Goal: Task Accomplishment & Management: Complete application form

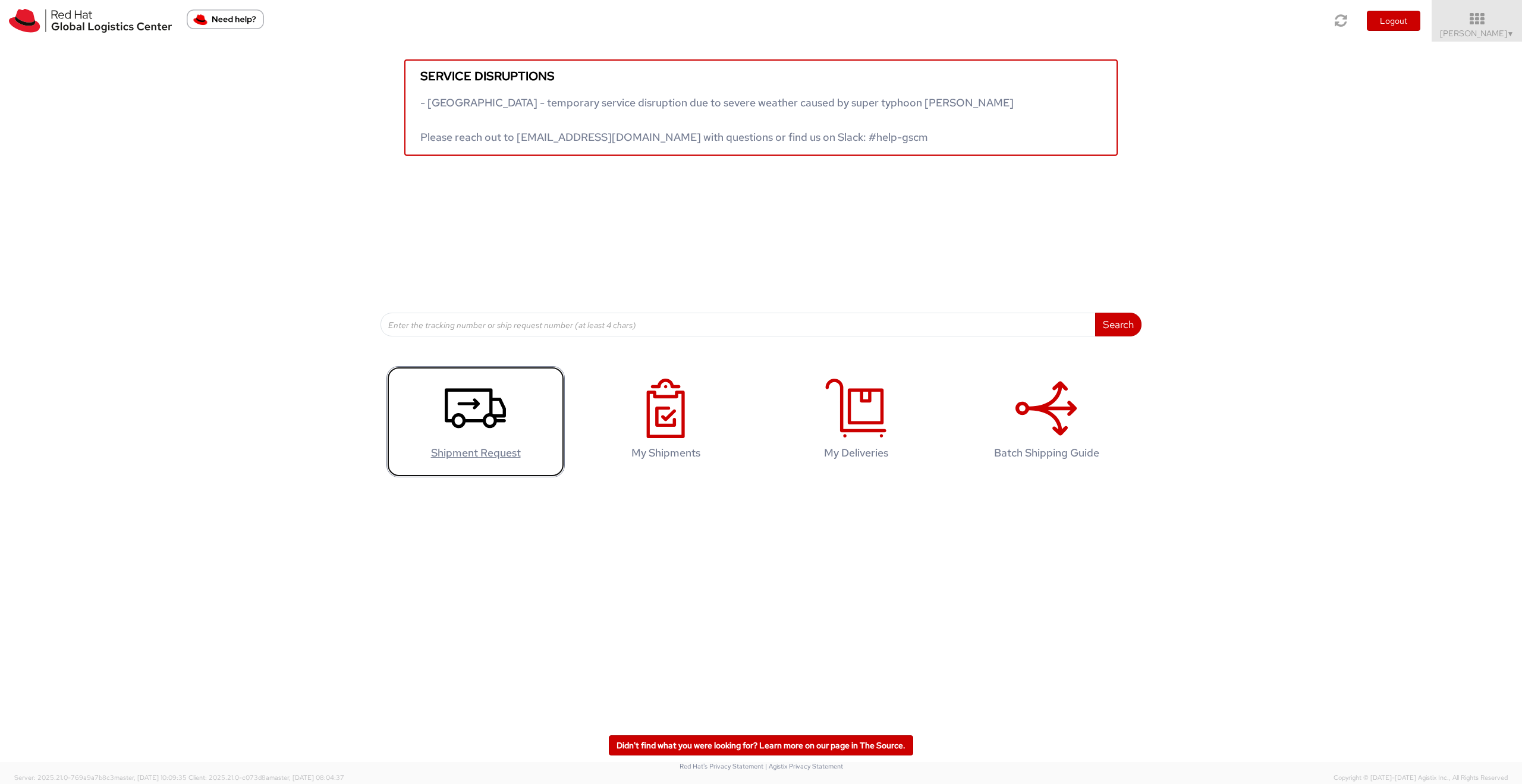
click at [497, 435] on icon at bounding box center [475, 408] width 61 height 59
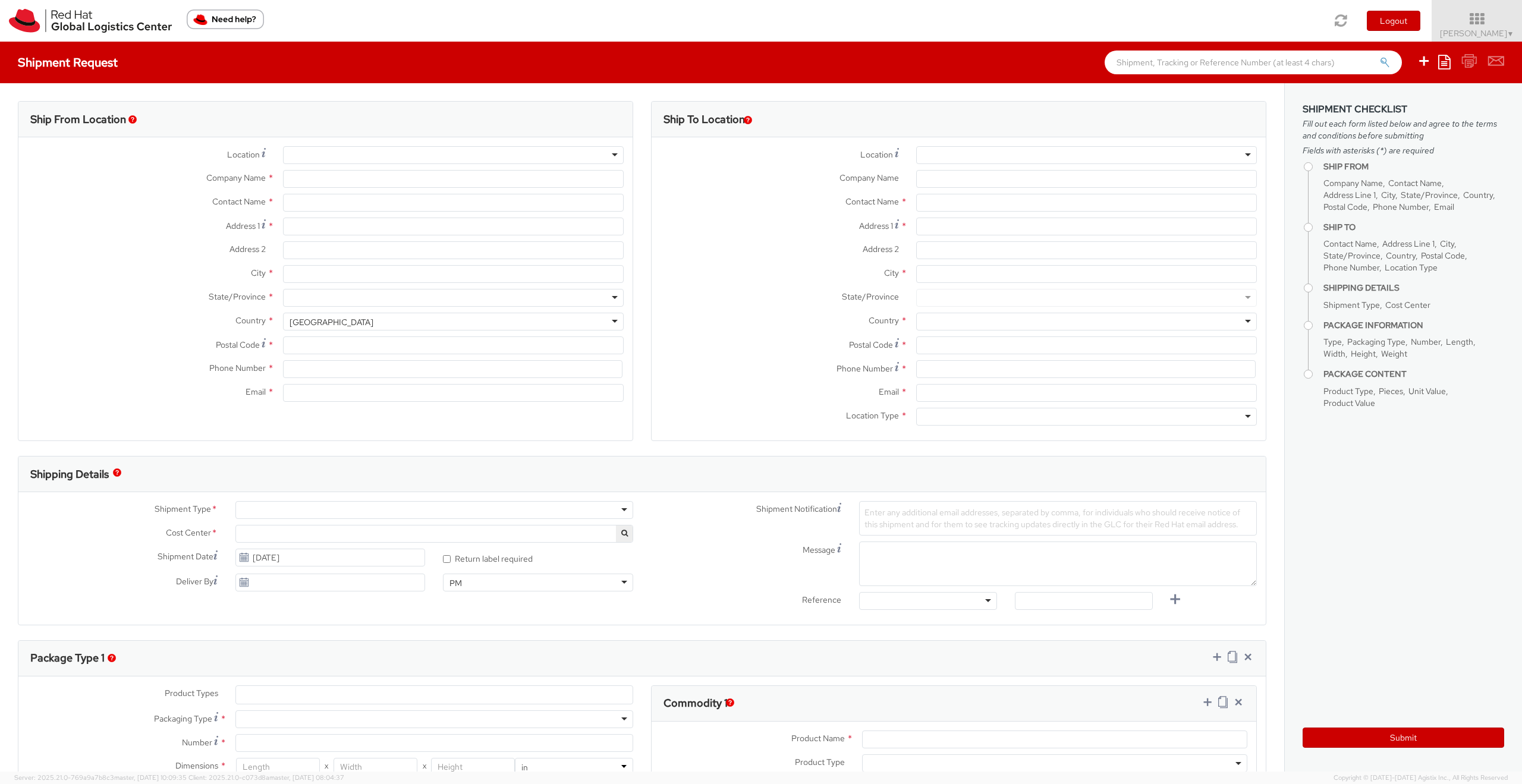
select select "857"
select select
type input "Red Hat Czech s.r.o."
type input "Alexandr Mertl"
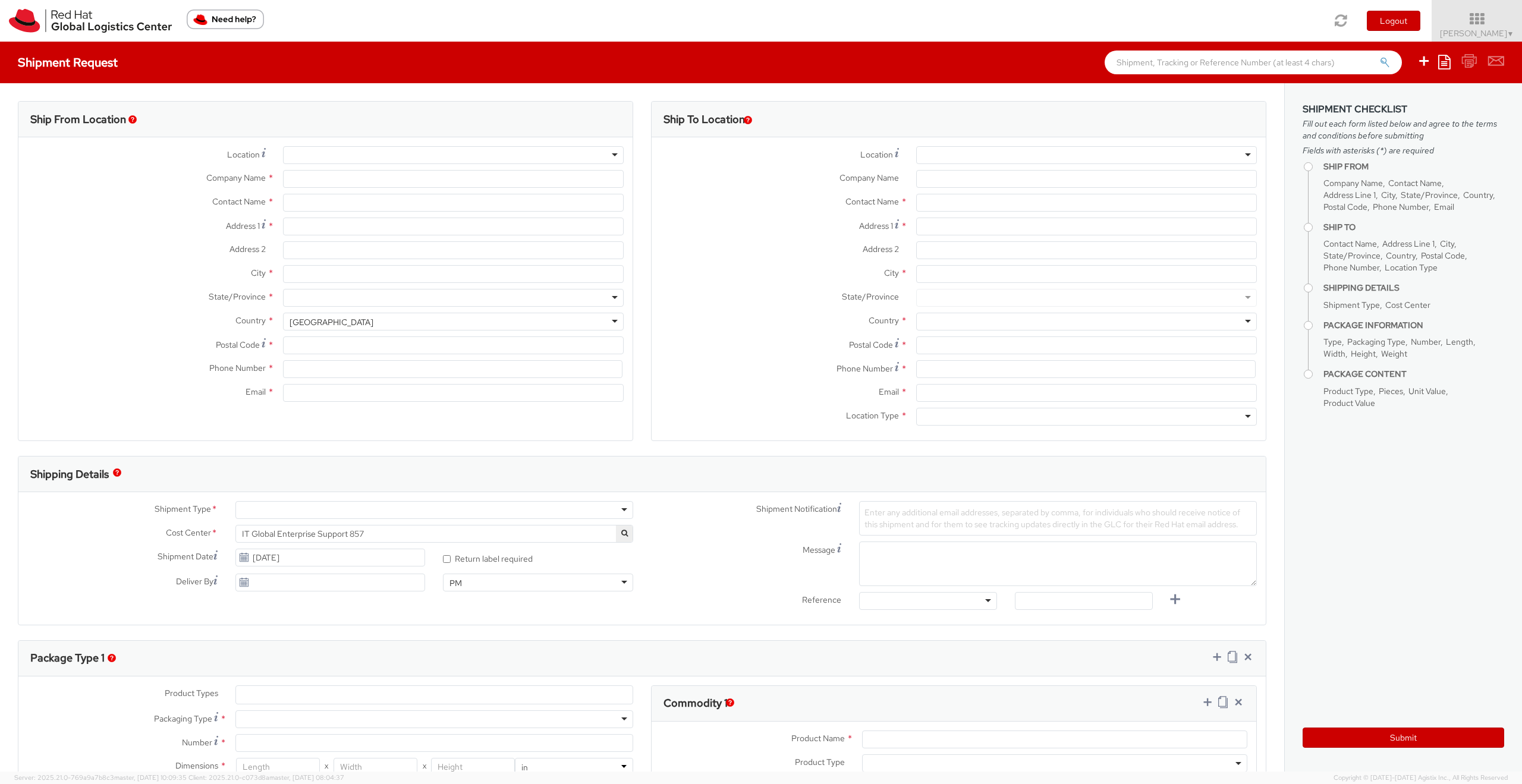
type input "Purkynova 647/111"
type input "BRNO"
type input "621 00"
type input "420532270446"
type input "amertl@redhat.com"
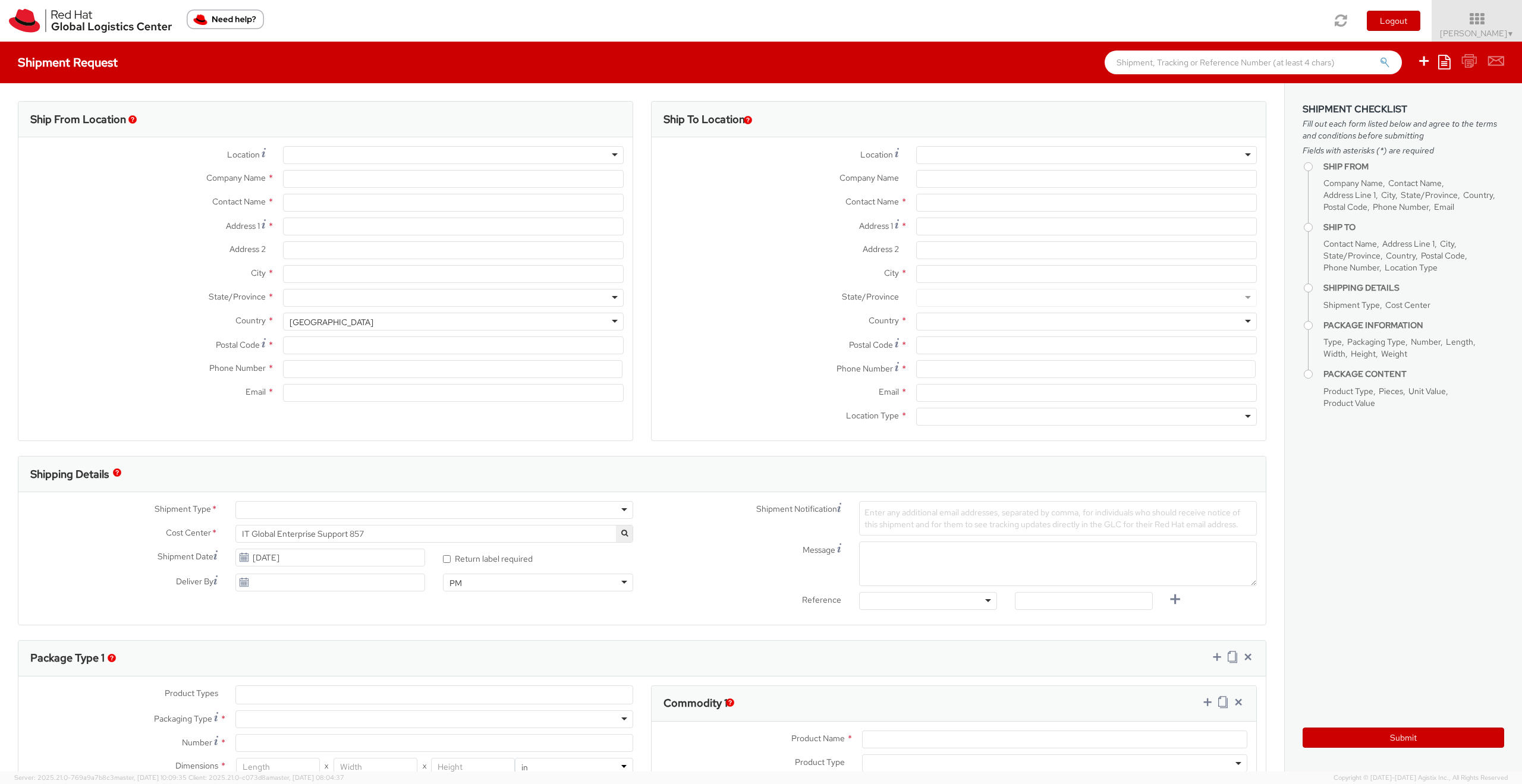
select select "CM"
select select "KGS"
click at [950, 202] on input "text" at bounding box center [1086, 202] width 341 height 18
paste input "Florian Weimer"
type input "Florian Weimer"
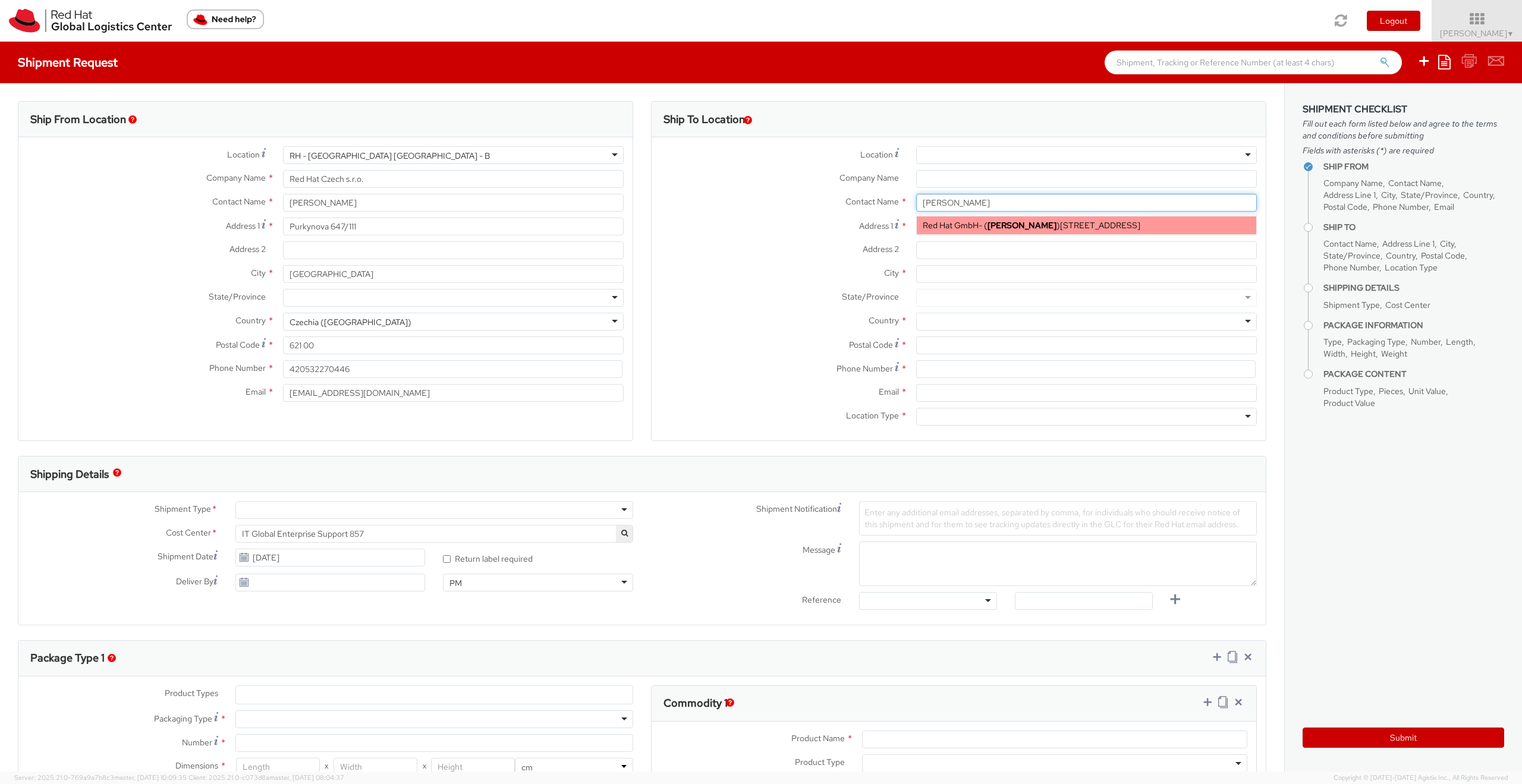
click at [960, 225] on span "Red Hat GmbH" at bounding box center [951, 226] width 56 height 11
type input "Red Hat GmbH"
type input "Wankelstrasse 5"
type input "STUTTGART"
type input "70563"
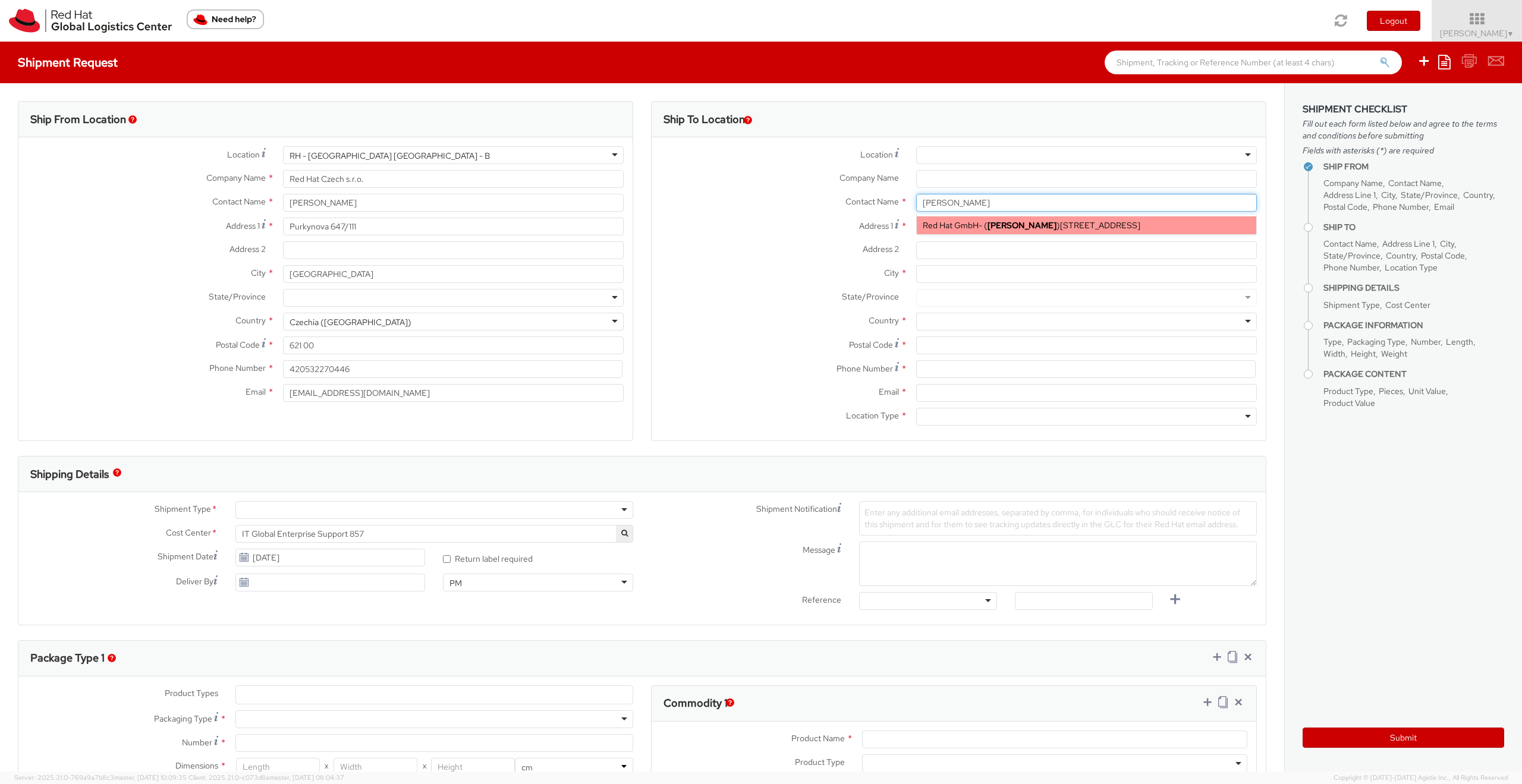
type input "fweimer@redhat.com"
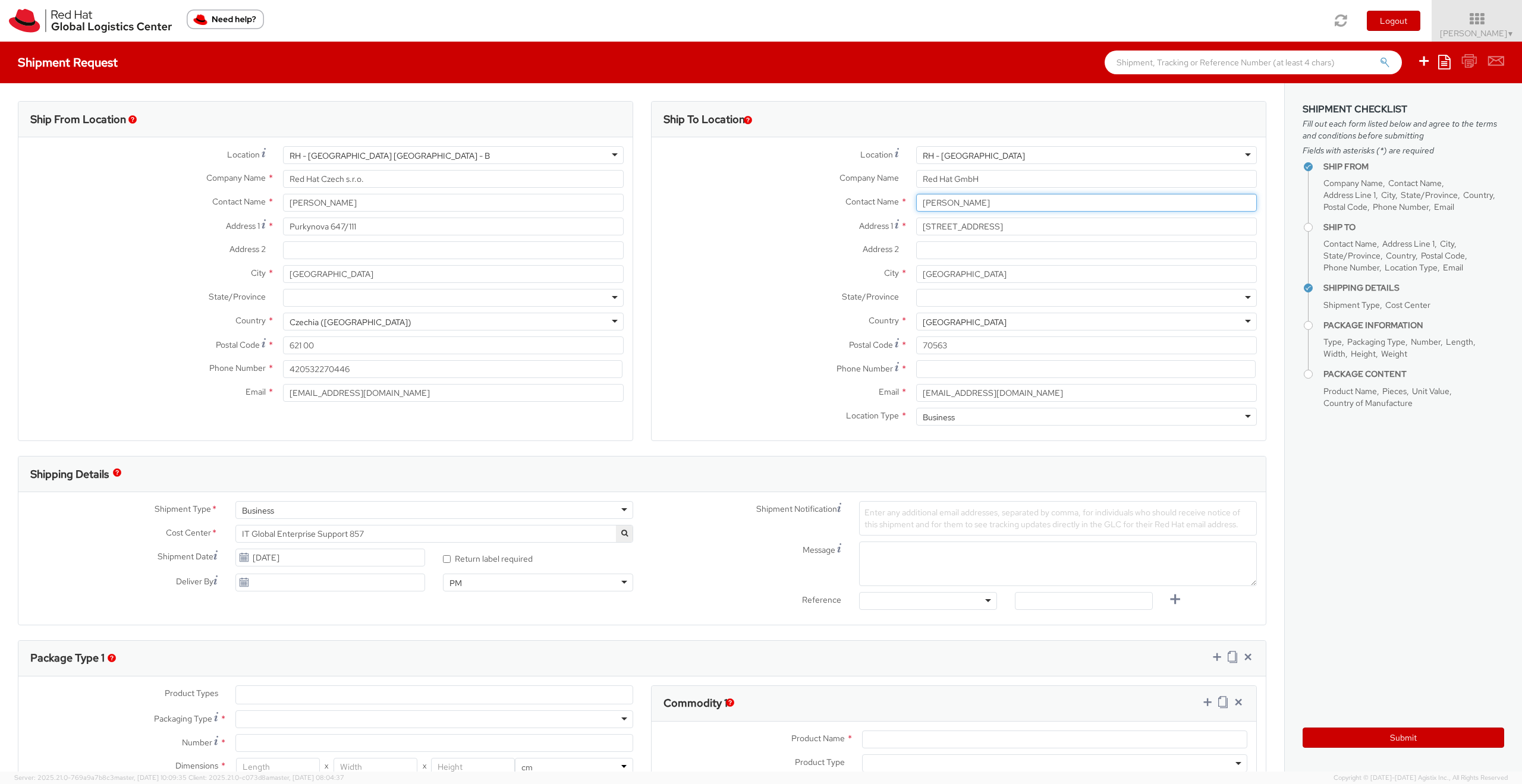
type input "Florian Weimer"
click at [773, 309] on div "State/Province * Baden-Württemberg Bavaria Brandenburg Bremen Free and Hanseati…" at bounding box center [959, 300] width 614 height 24
click at [973, 220] on input "Wankelstrasse 5" at bounding box center [1086, 226] width 341 height 18
paste input "Schlierseestr. 58"
type input "Schlierseestr. 58"
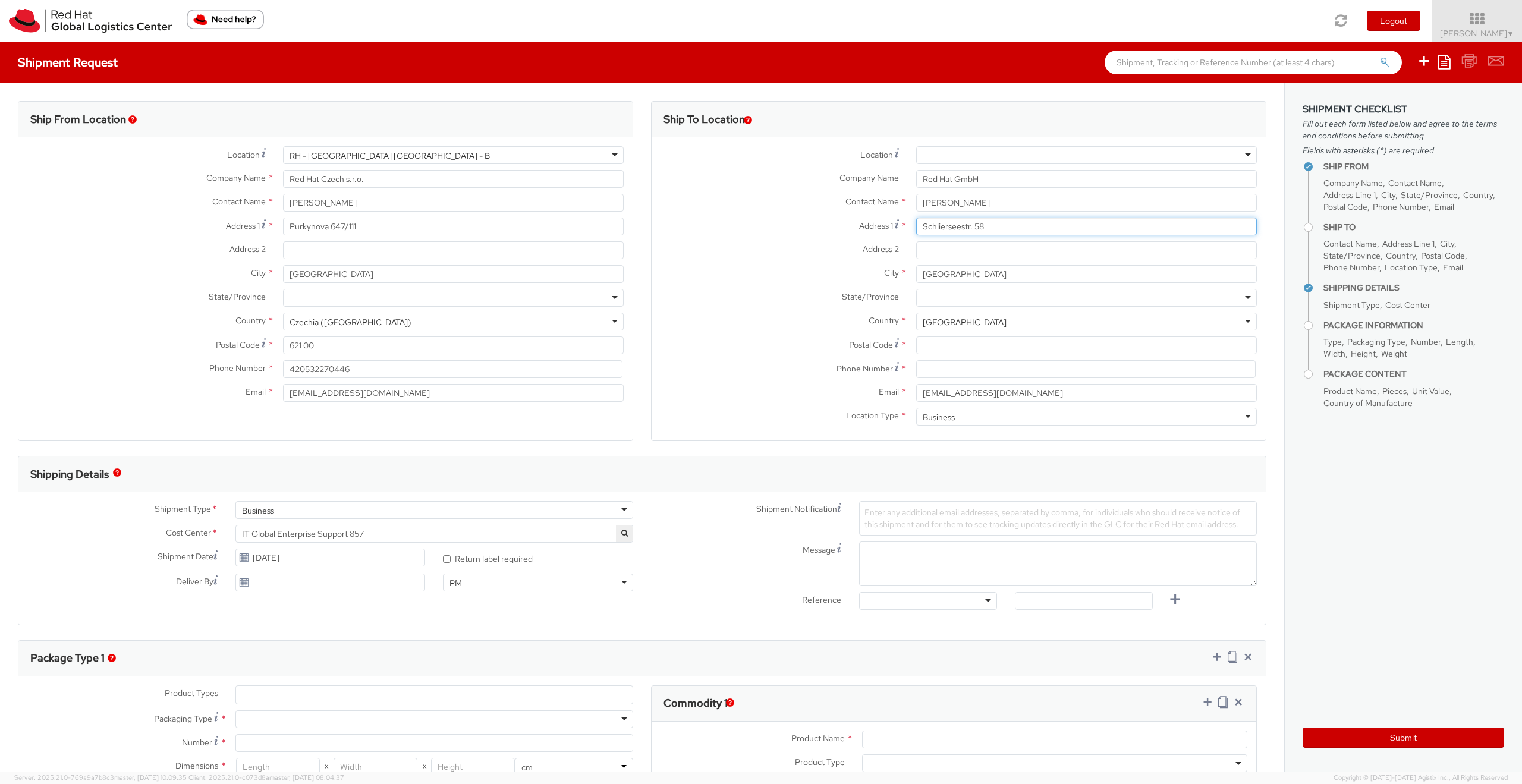
type input "Schlierseestr. 58"
click at [1006, 159] on div at bounding box center [1086, 155] width 341 height 18
click at [796, 152] on label "Location *" at bounding box center [779, 154] width 255 height 16
click at [1005, 173] on input "Red Hat GmbH" at bounding box center [1086, 178] width 341 height 18
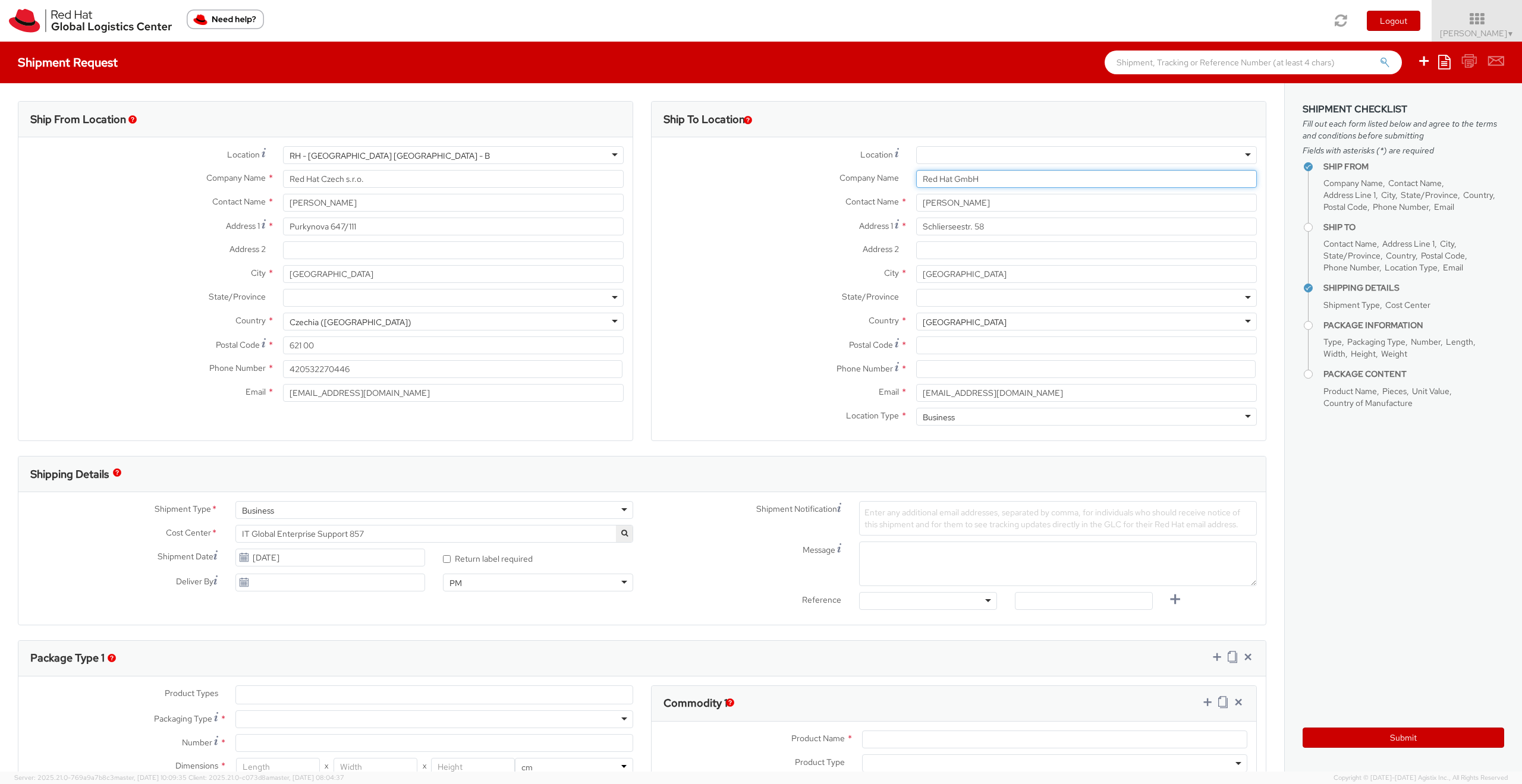
click at [1005, 173] on input "Red Hat GmbH" at bounding box center [1086, 178] width 341 height 18
click at [952, 349] on input "Postal Code *" at bounding box center [1086, 345] width 341 height 18
paste input "70378 Stuttgart"
click at [973, 344] on input "70378 Stuttgart" at bounding box center [1086, 345] width 341 height 18
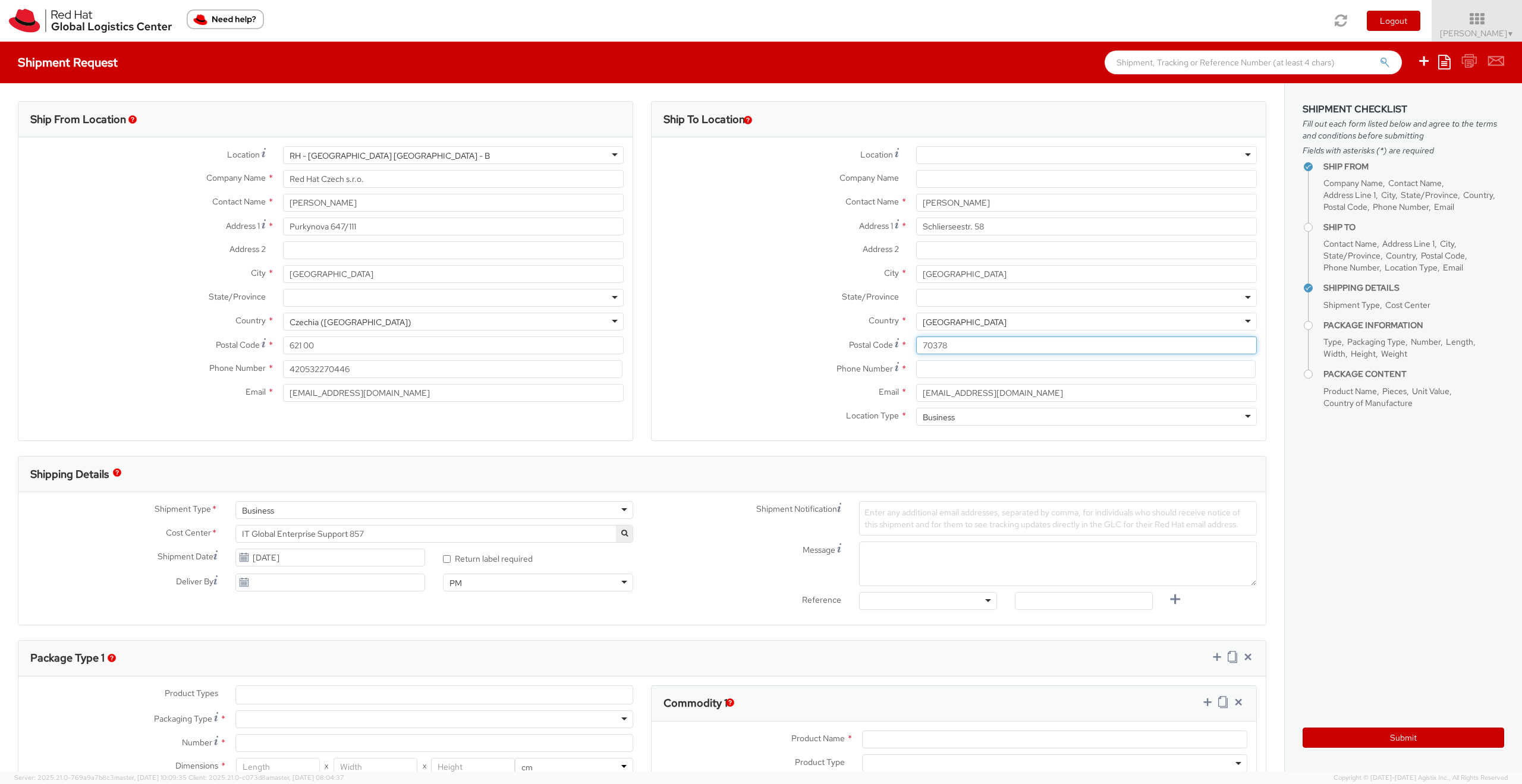
type input "70378"
click at [945, 371] on input at bounding box center [1086, 368] width 339 height 18
paste input "+49 711 50424501"
type input "+49 711 50424501"
click at [833, 386] on label "Email *" at bounding box center [779, 392] width 255 height 16
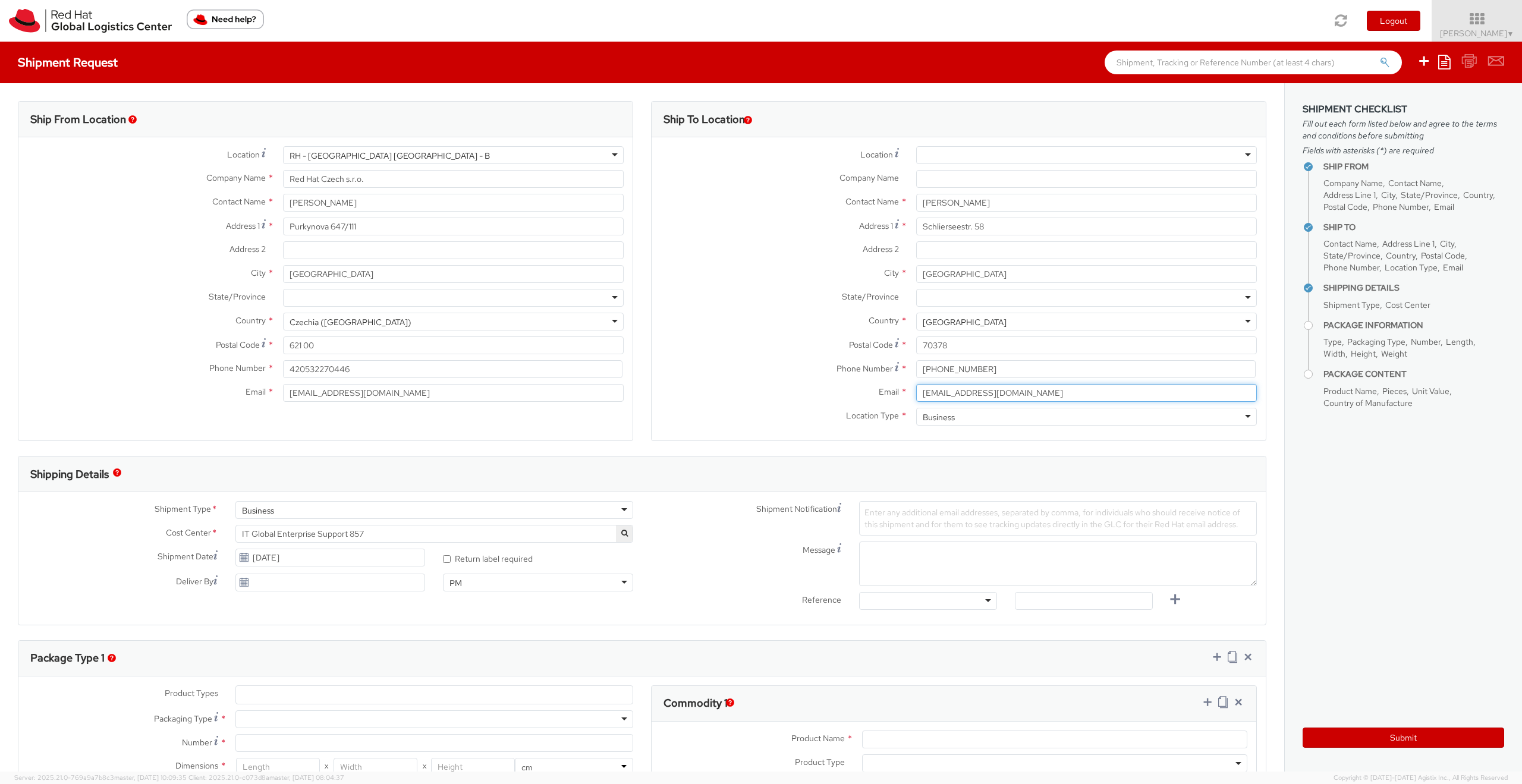
click at [916, 386] on input "fweimer@redhat.com" at bounding box center [1086, 393] width 341 height 18
click at [977, 416] on div "Business" at bounding box center [1086, 416] width 341 height 18
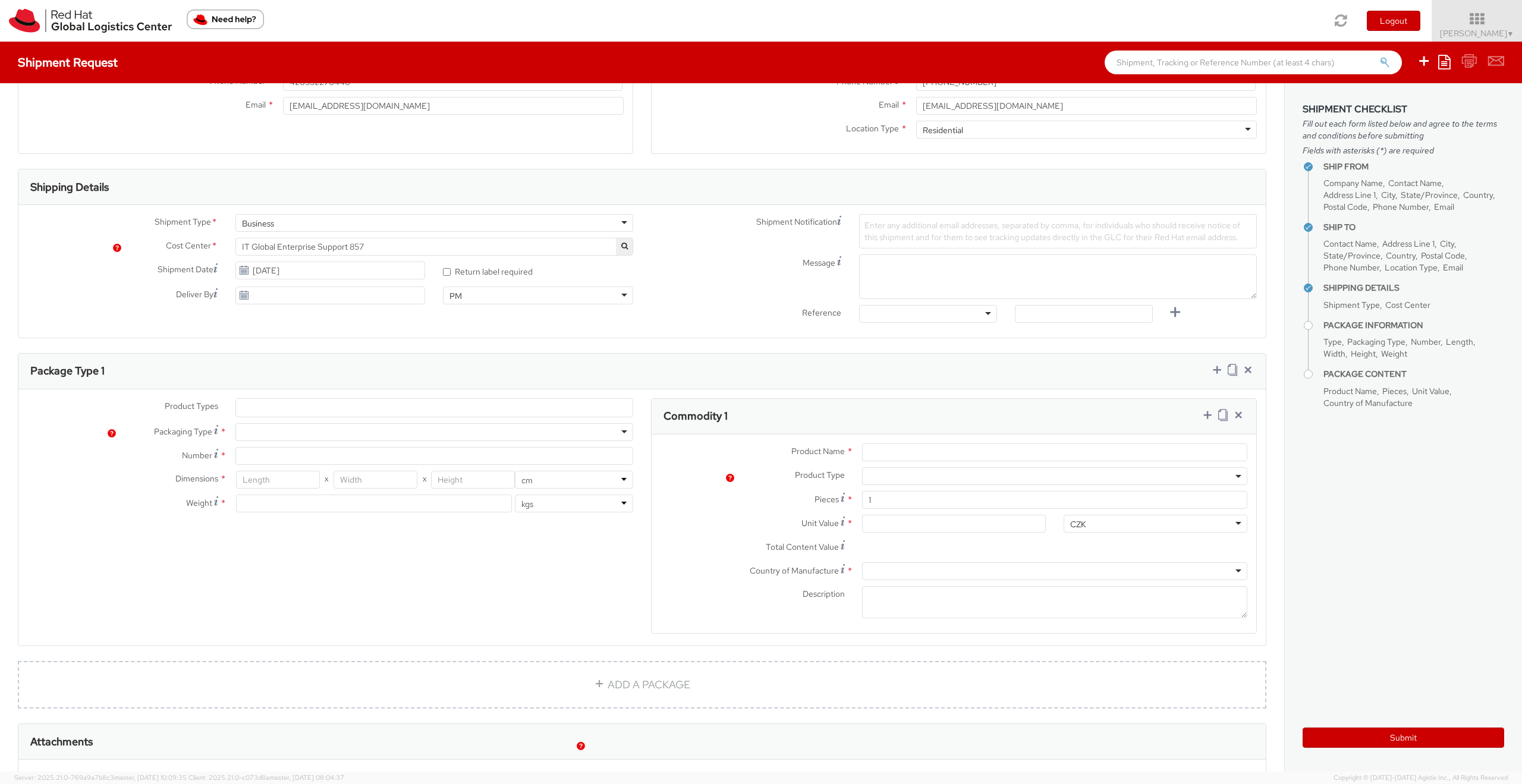
scroll to position [299, 0]
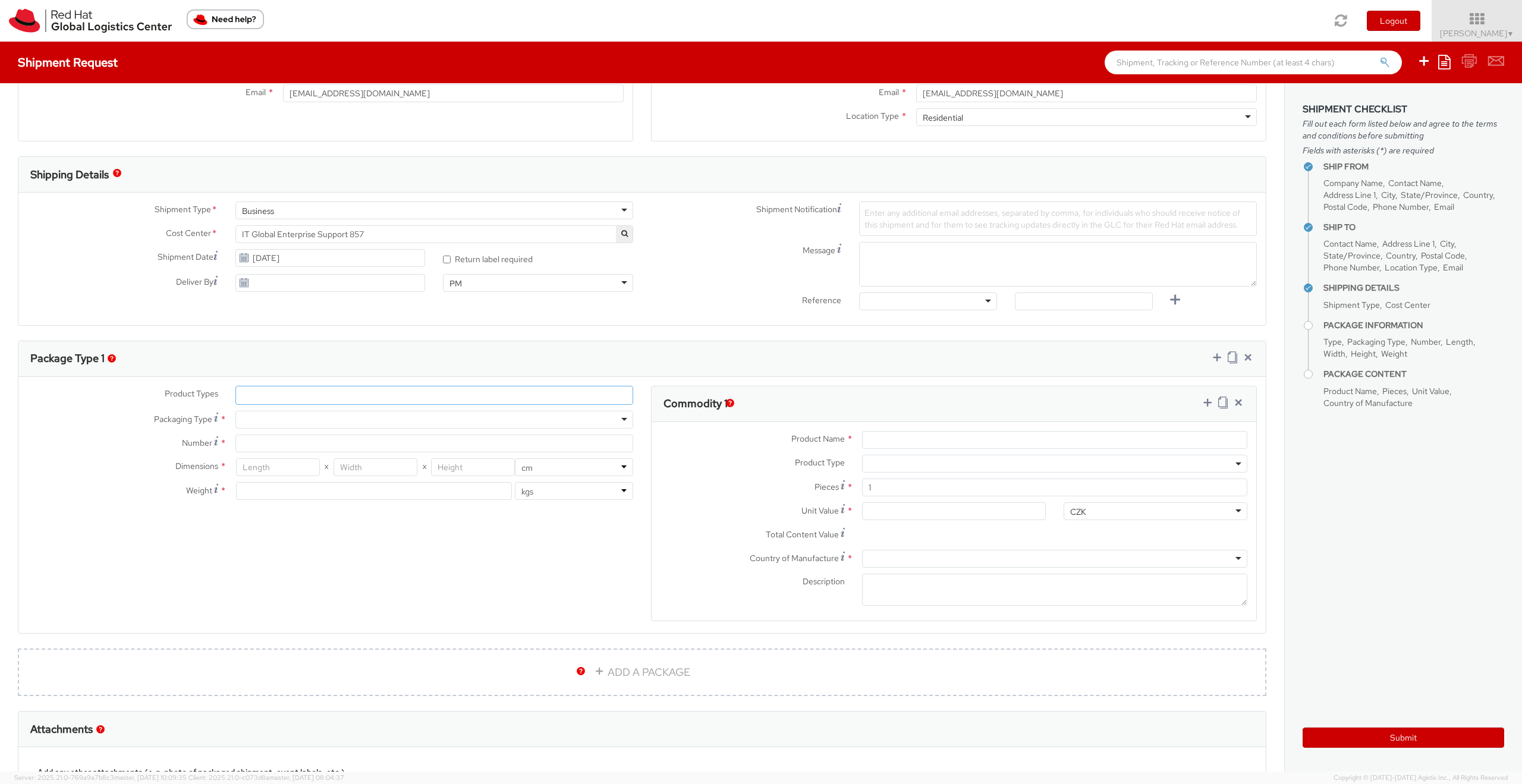
click at [343, 400] on ul at bounding box center [434, 395] width 396 height 18
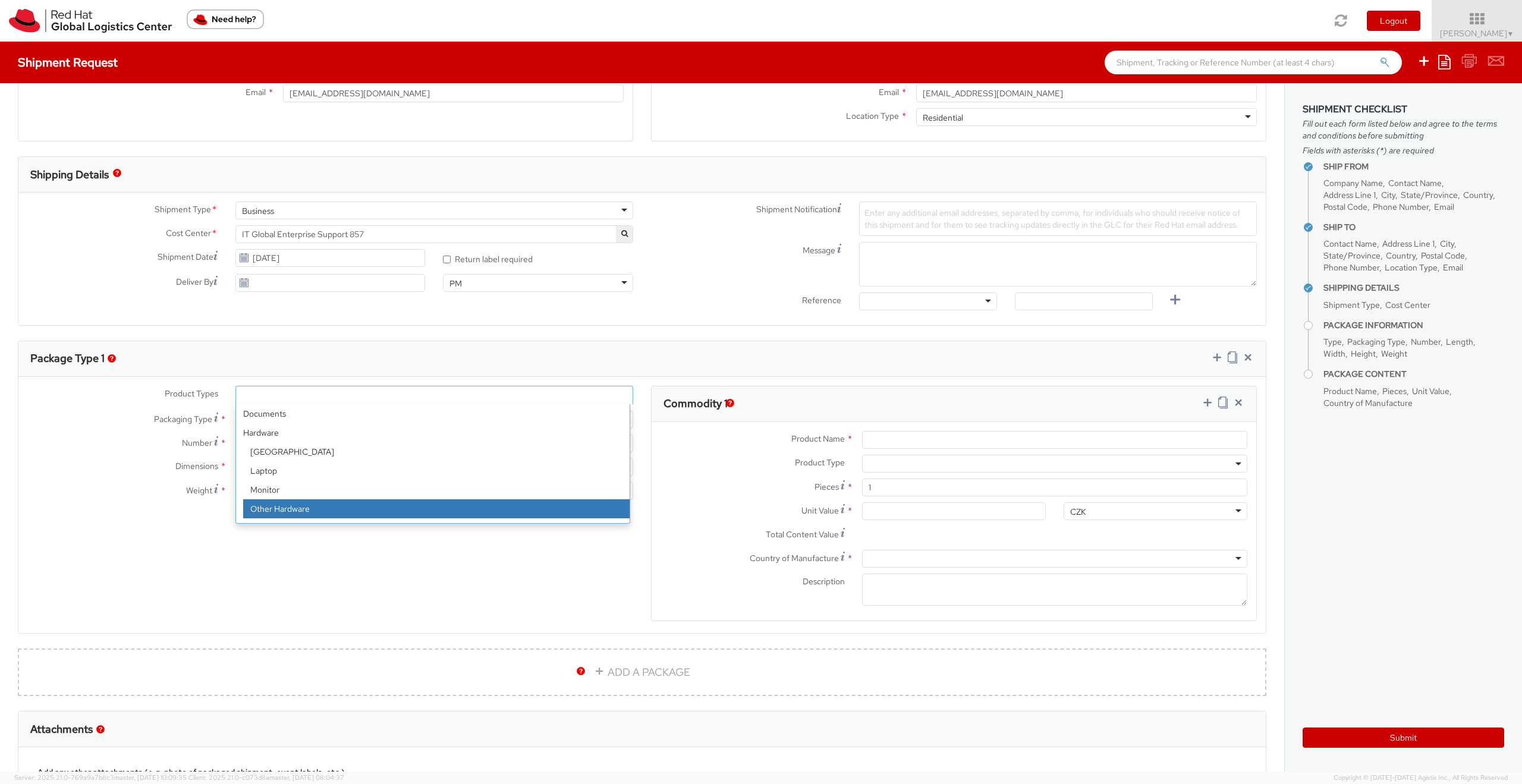
select select "HARD_OTHER"
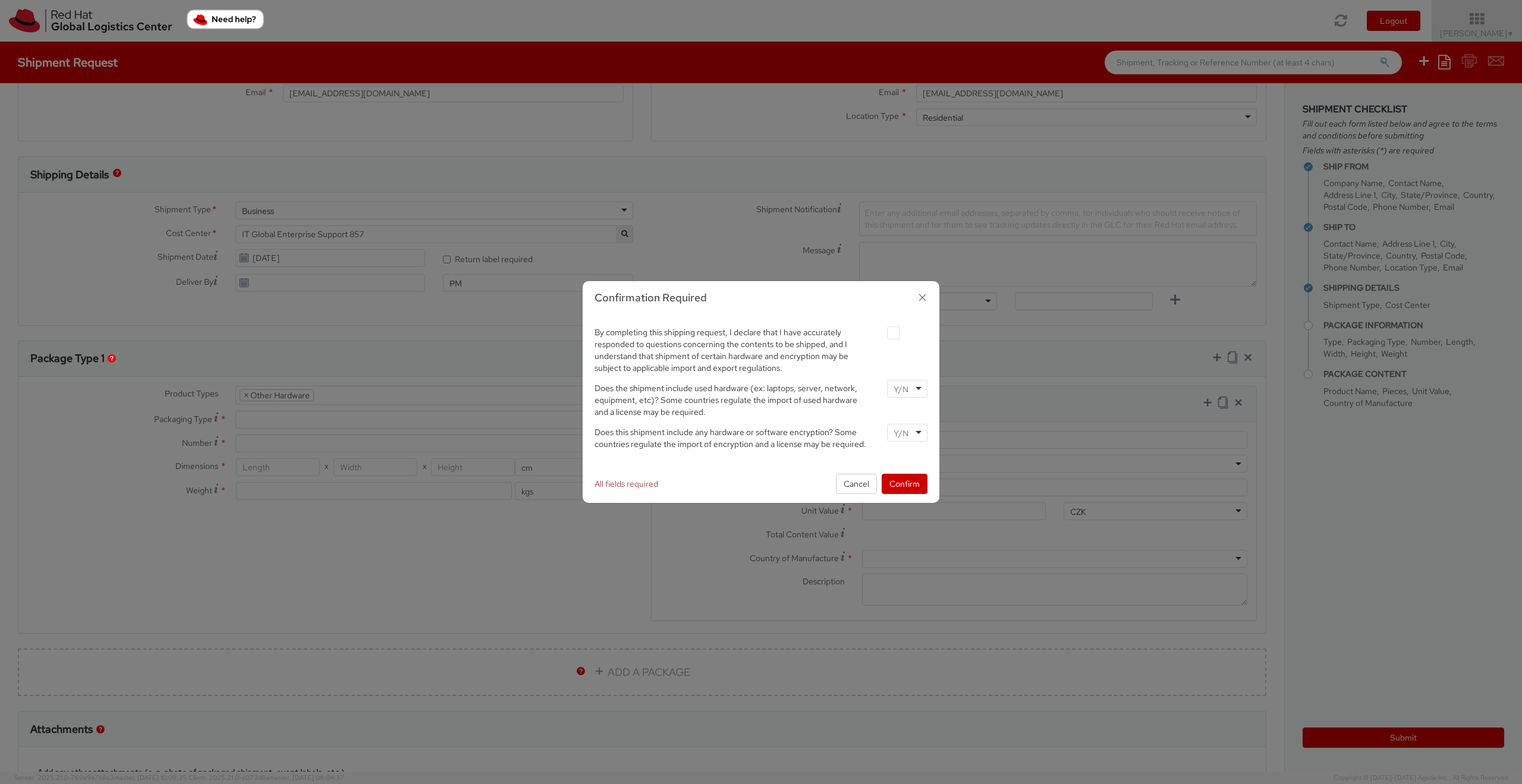
click at [897, 329] on label at bounding box center [894, 333] width 13 height 13
click at [884, 329] on input "checkbox" at bounding box center [879, 333] width 8 height 8
checkbox input "true"
click at [921, 394] on div at bounding box center [907, 388] width 41 height 18
click at [899, 436] on input "select-one" at bounding box center [902, 433] width 17 height 12
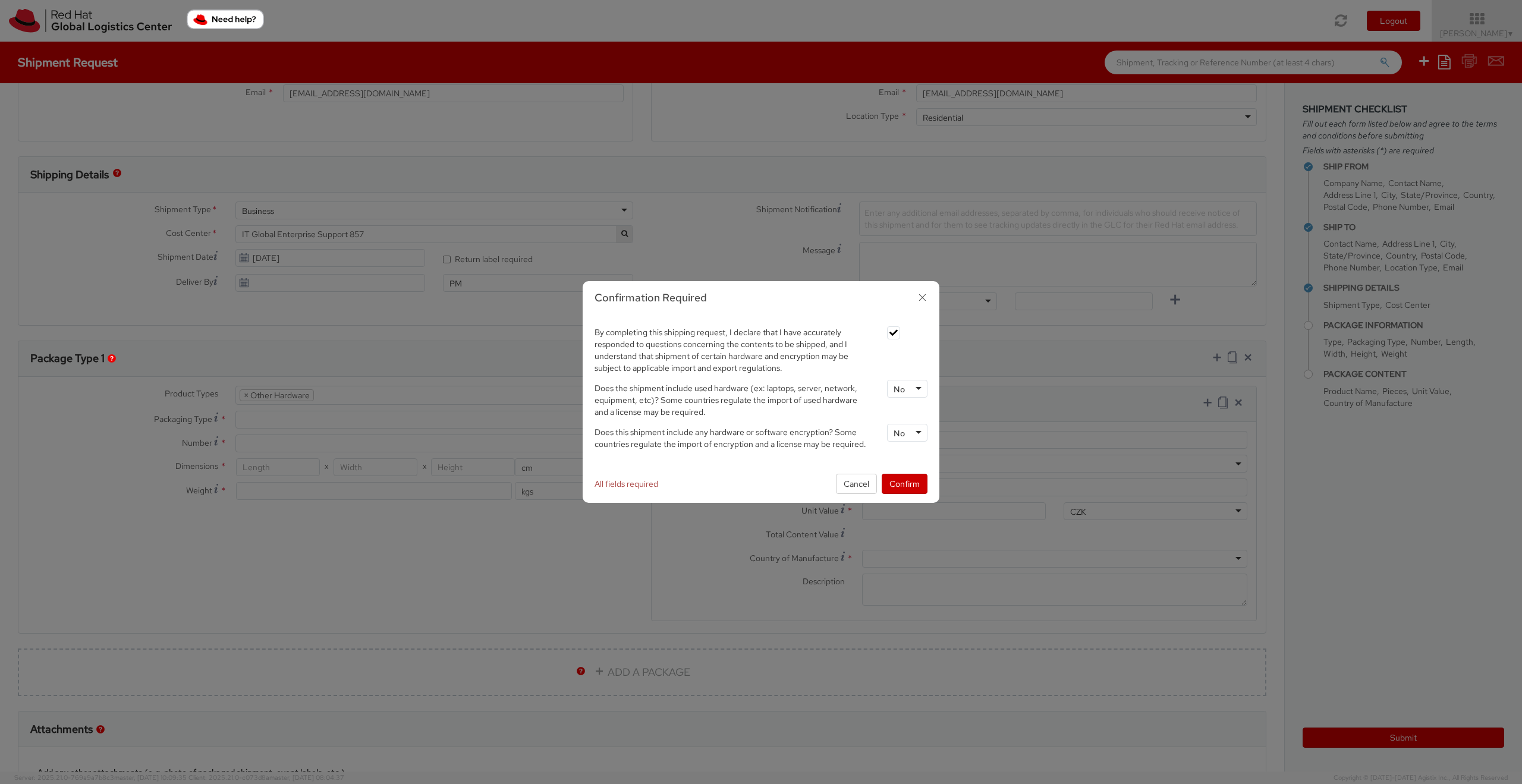
click at [910, 395] on div "No" at bounding box center [907, 388] width 41 height 18
click at [911, 477] on button "Confirm" at bounding box center [905, 483] width 46 height 20
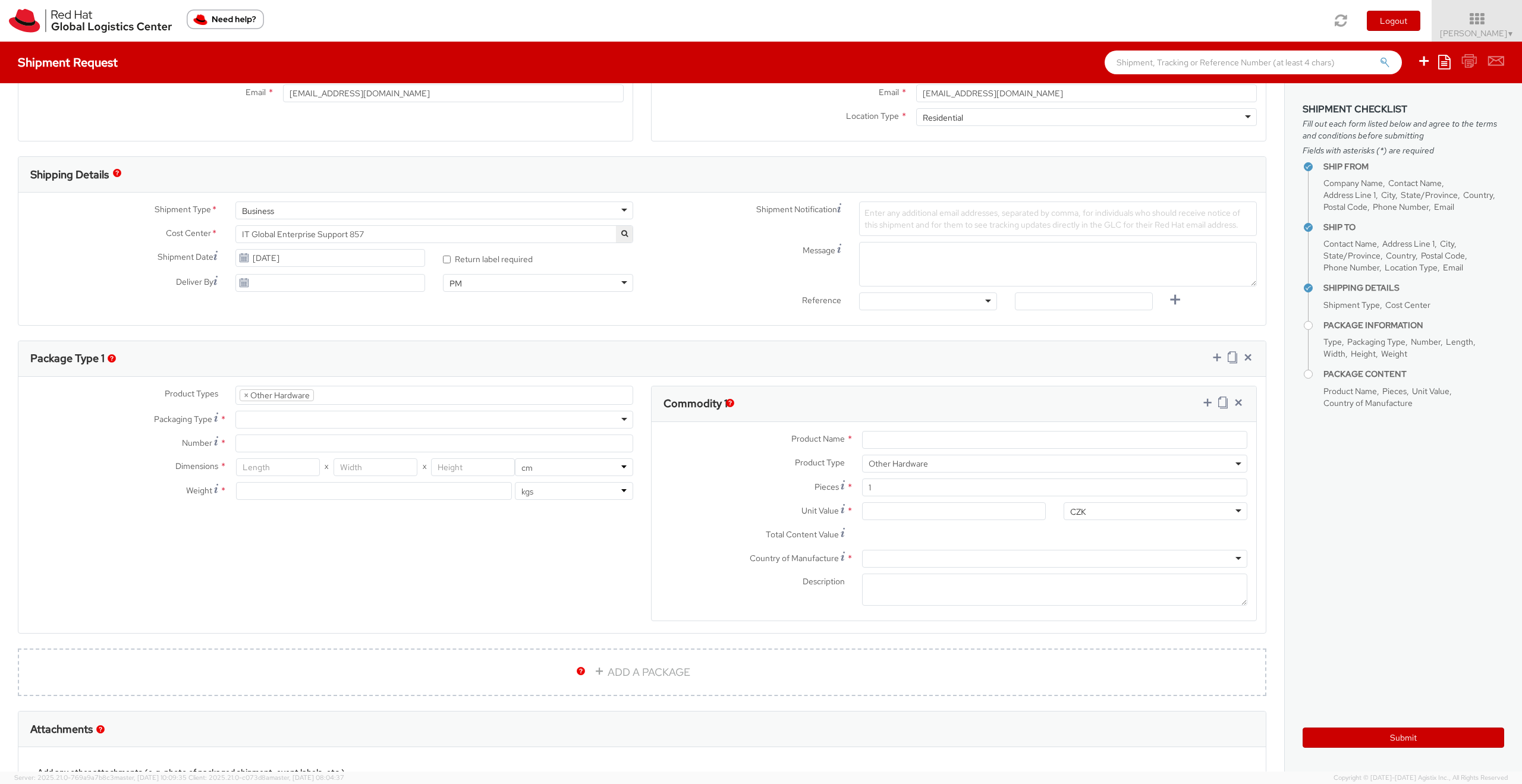
click at [423, 418] on div at bounding box center [434, 419] width 398 height 18
click at [389, 428] on div "Product Types * Documents Docking Station Laptop Monitor Other Hardware Server …" at bounding box center [330, 449] width 624 height 126
click at [387, 423] on div "Your Packaging" at bounding box center [434, 419] width 398 height 18
type input "1"
type input "24.13"
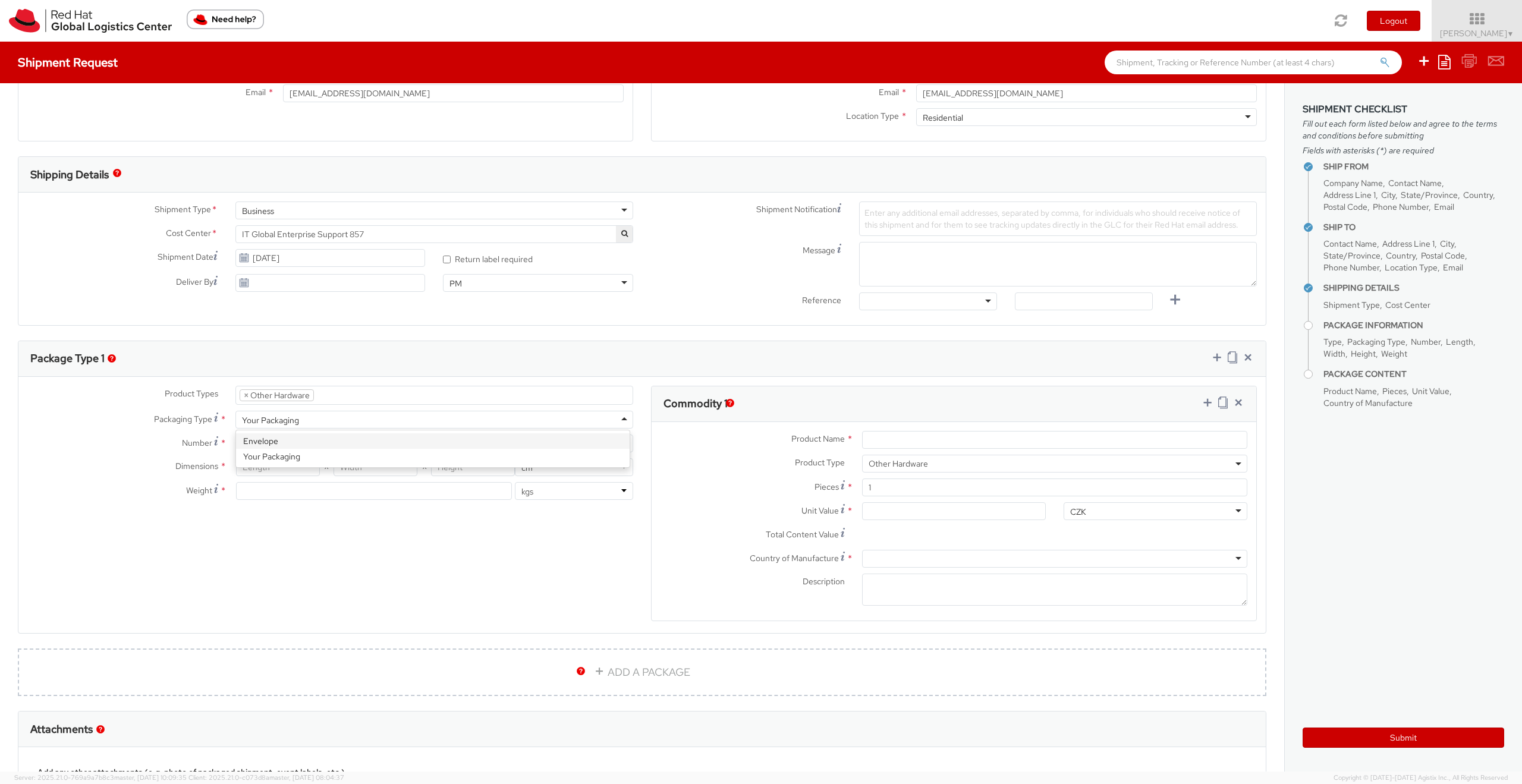
type input "31.75"
type input "0.64"
type input "0.5"
click at [879, 436] on input "Product Name *" at bounding box center [1055, 439] width 385 height 18
type input "Gemalto hard token"
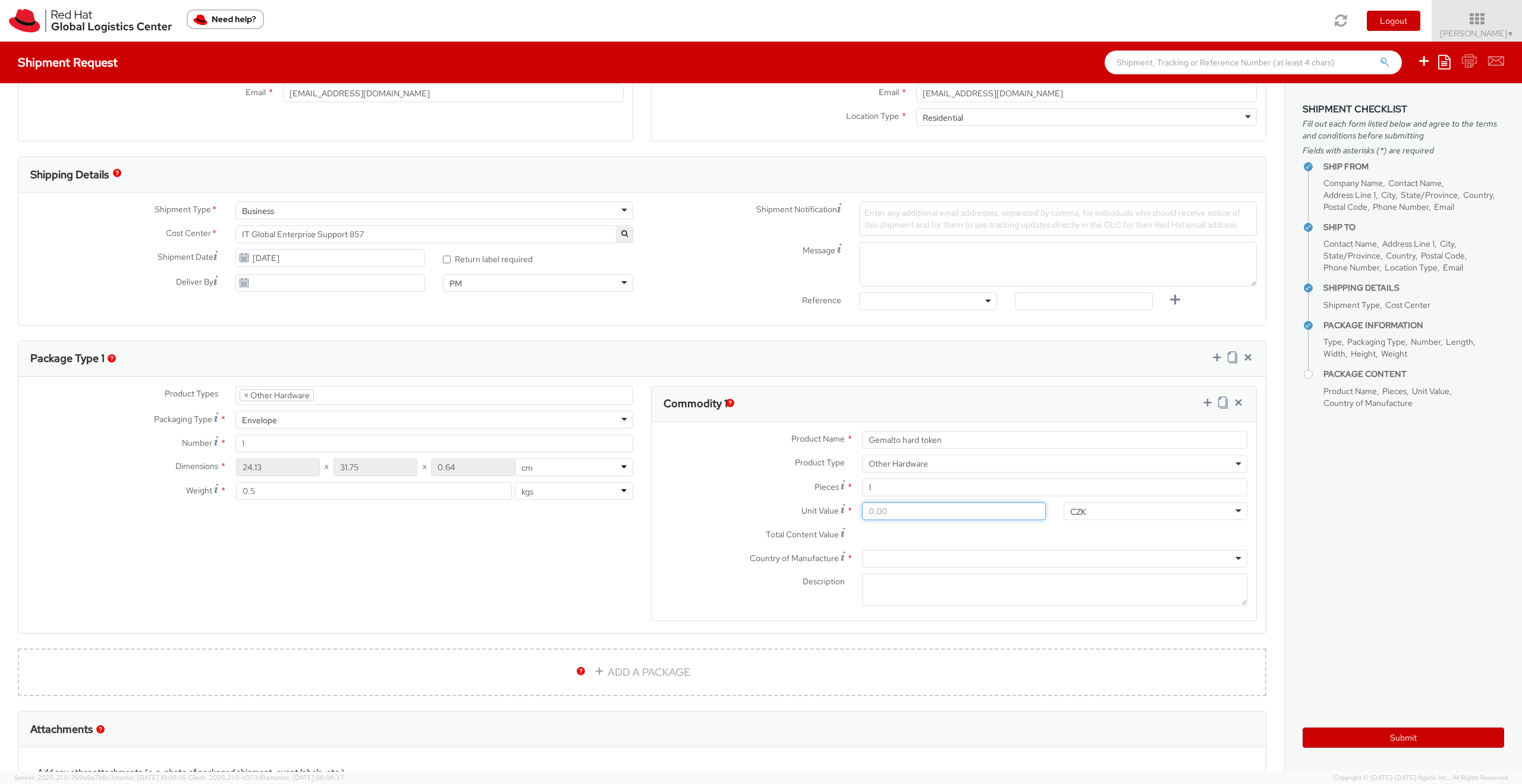
click at [913, 511] on input "Unit Value *" at bounding box center [954, 511] width 184 height 18
click at [1078, 520] on div "CZK CZK ADP AED AFN ALL AMD AOA ARS ATS AUD AWG AZN BAM BBD BDT BGL BGN BHD BIF…" at bounding box center [1155, 514] width 202 height 24
click at [1089, 511] on div "CZK" at bounding box center [1156, 511] width 184 height 18
type input "eur"
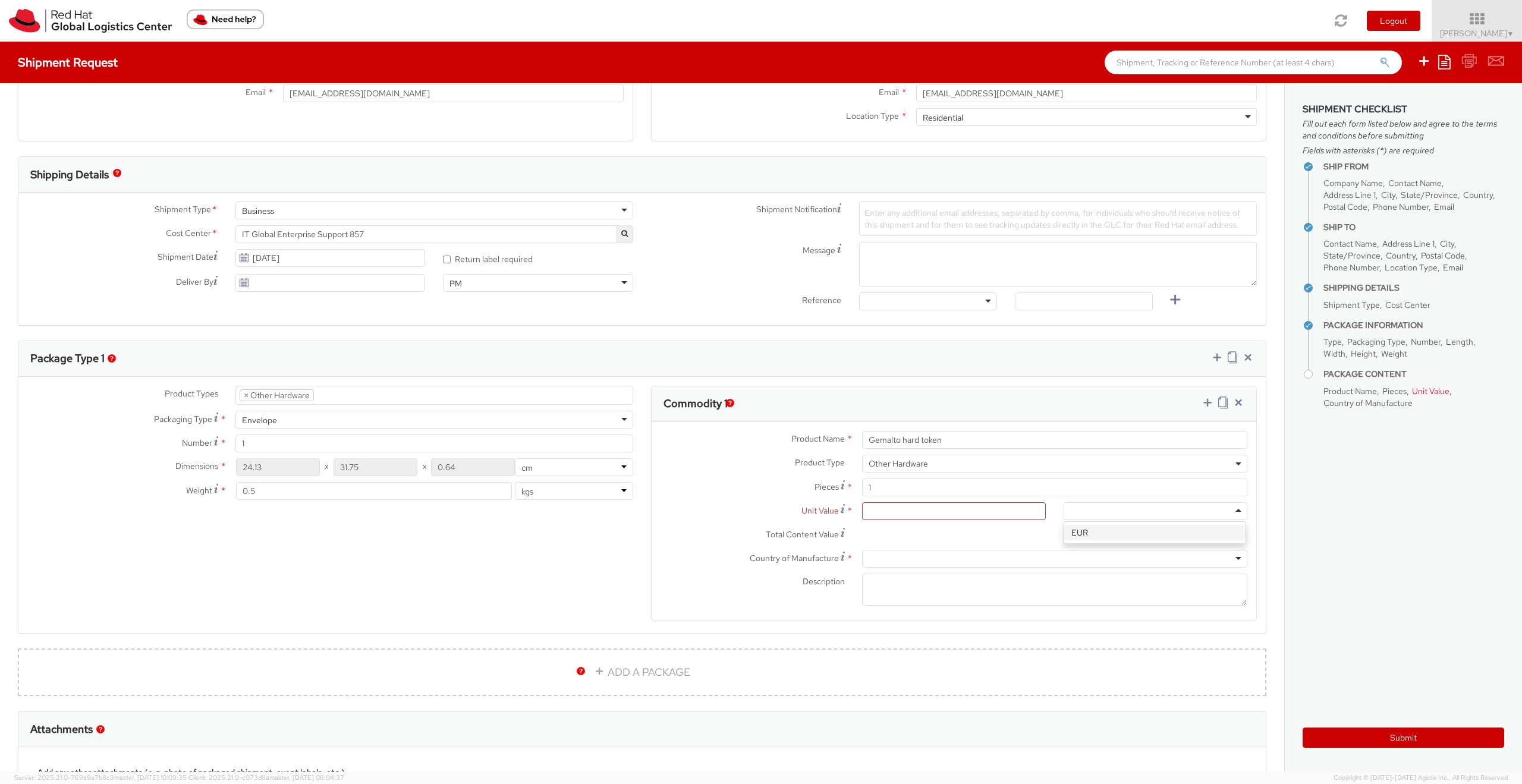
scroll to position [0, 0]
type input "10.00"
click at [586, 478] on div "Dimensions * 24.13 X 31.75 X 0.64 in cm Weight * 0.5 lbs kgs" at bounding box center [330, 482] width 624 height 48
click at [943, 543] on input "10.00" at bounding box center [954, 534] width 184 height 18
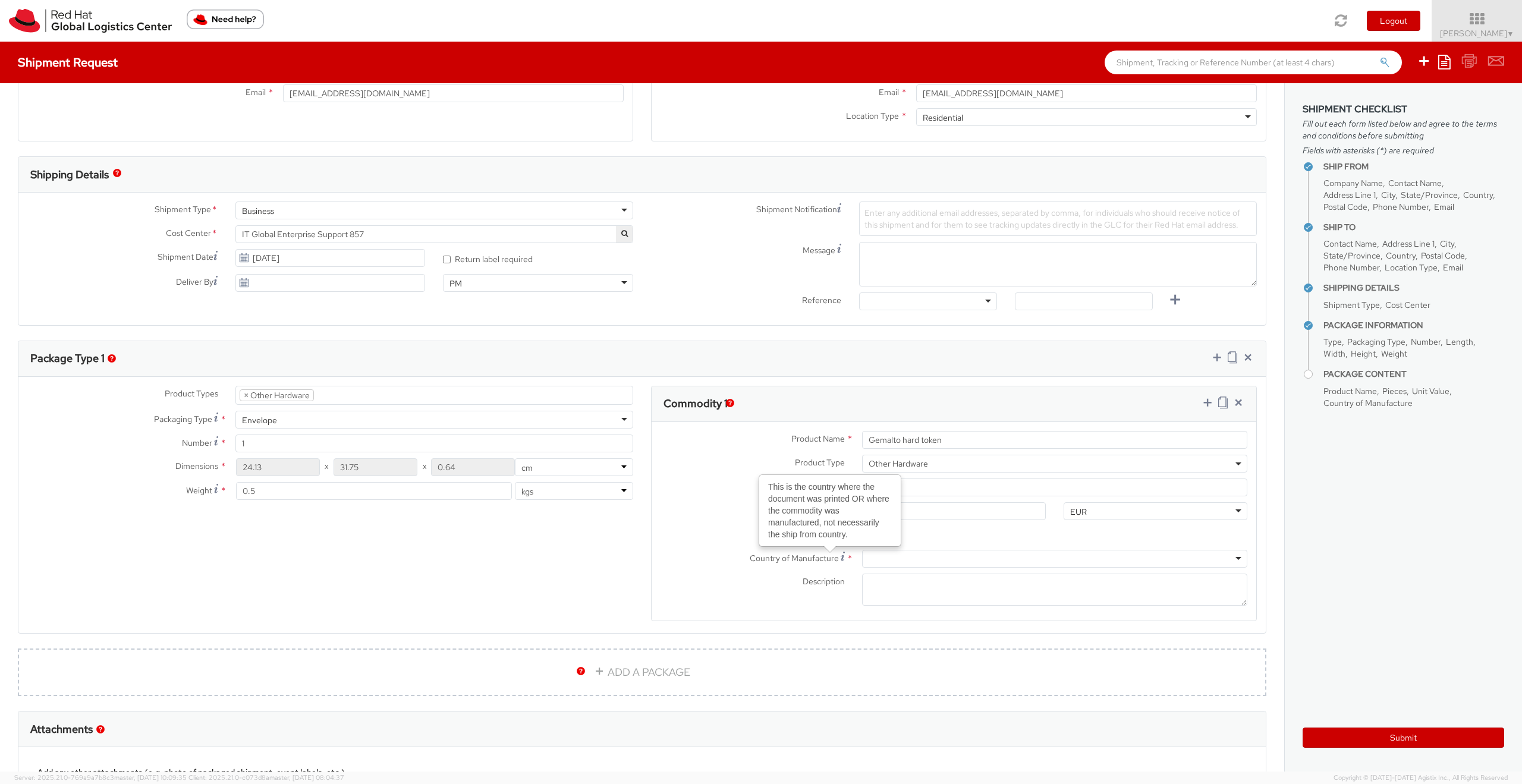
click at [945, 557] on div at bounding box center [1055, 558] width 385 height 18
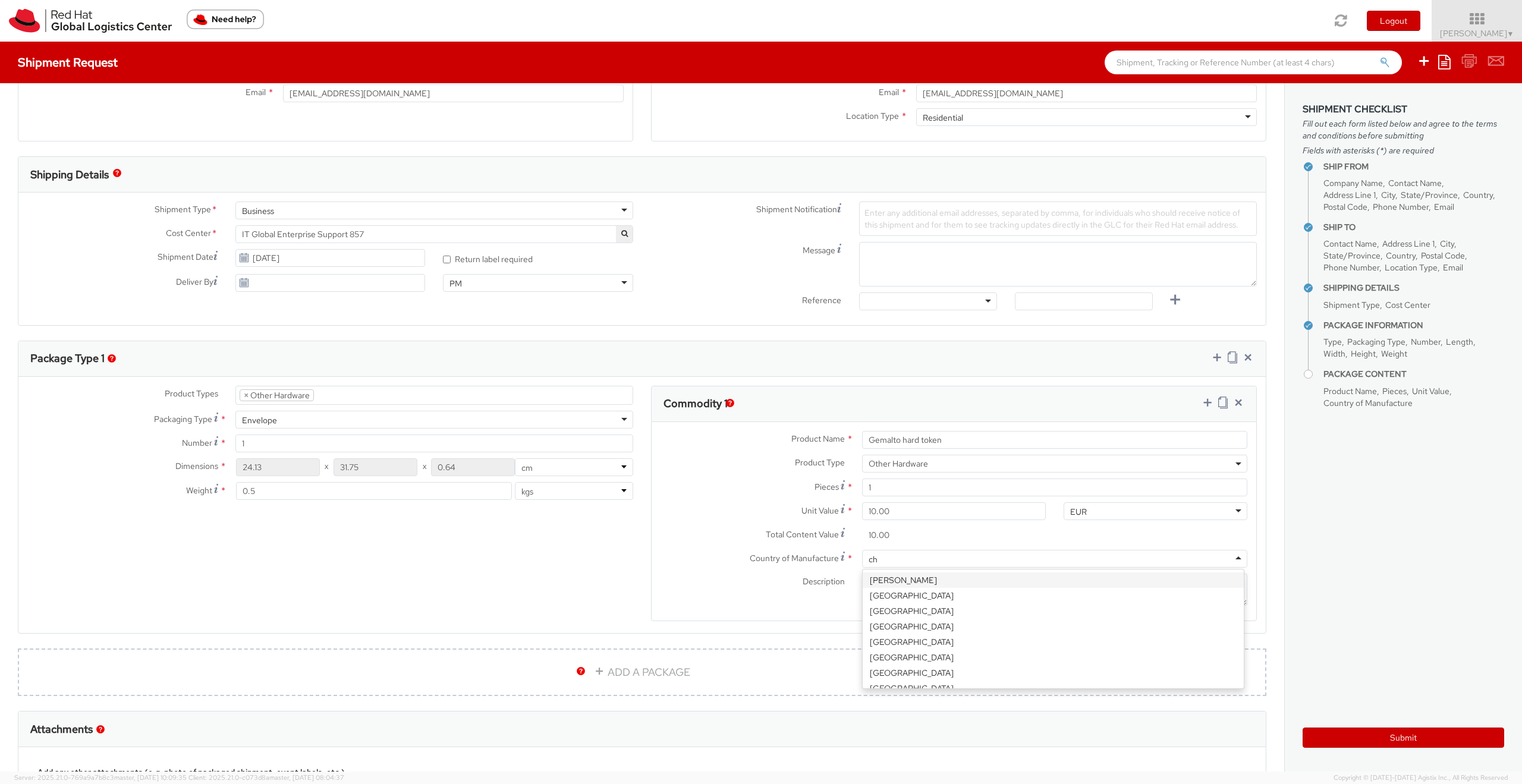
type input "chi"
click at [945, 557] on div "Chile" at bounding box center [1055, 558] width 385 height 18
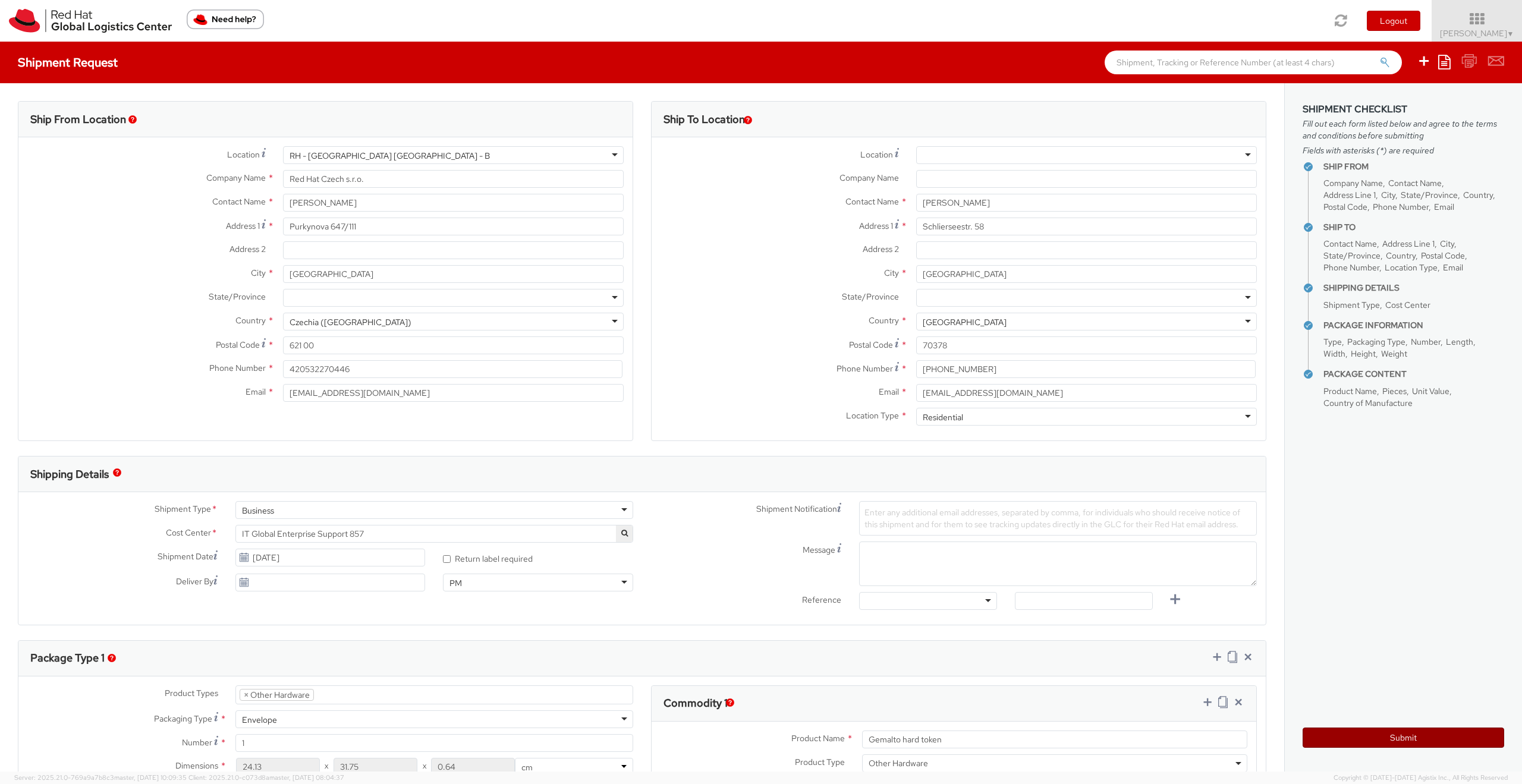
click at [1385, 736] on button "Submit" at bounding box center [1403, 737] width 202 height 20
type input "Florian Weimer"
